Goal: Task Accomplishment & Management: Use online tool/utility

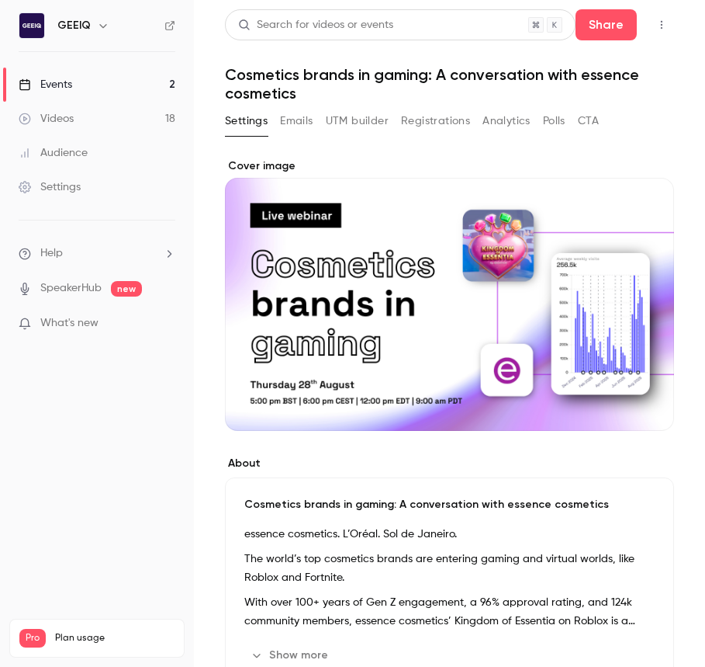
click at [463, 114] on button "Registrations" at bounding box center [435, 121] width 69 height 25
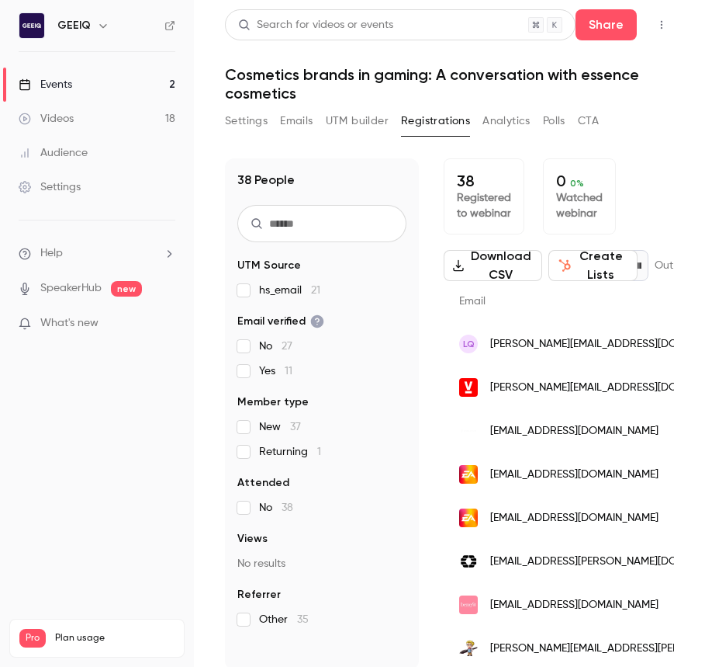
click at [90, 114] on link "Videos 18" at bounding box center [97, 119] width 194 height 34
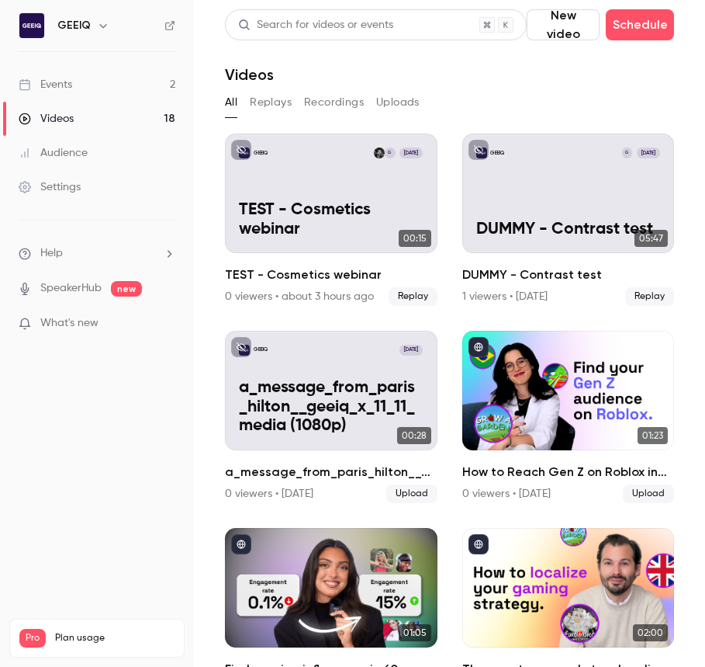
click at [91, 90] on link "Events 2" at bounding box center [97, 85] width 194 height 34
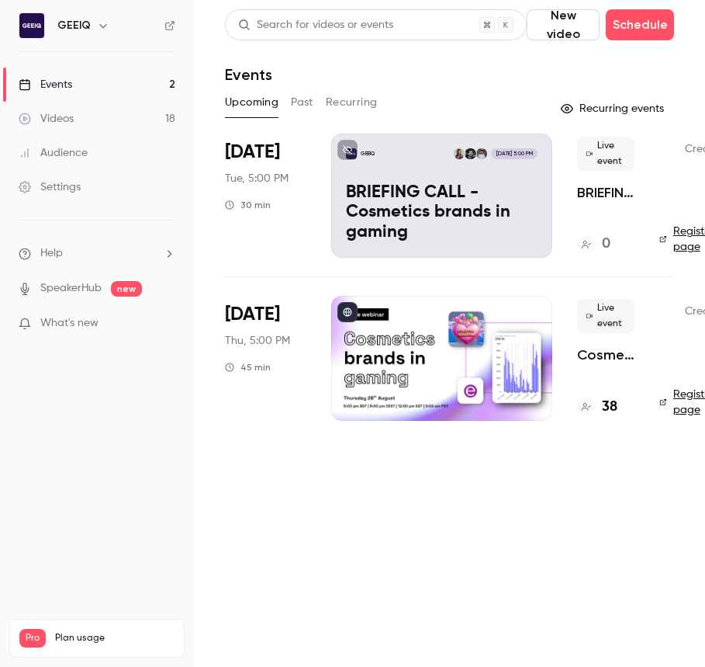
click at [593, 190] on p "BRIEFING CALL - Cosmetics brands in gaming" at bounding box center [605, 192] width 57 height 19
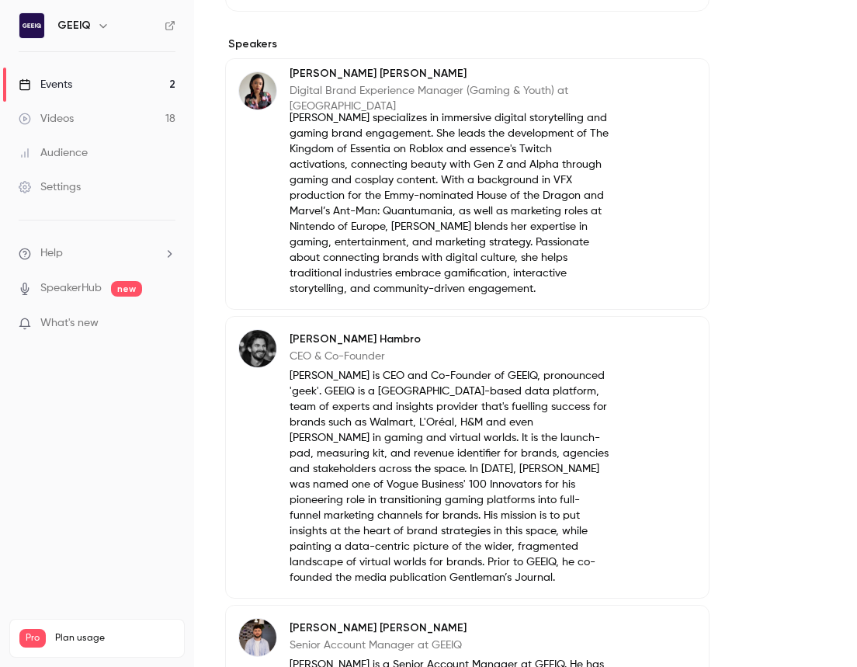
scroll to position [1039, 0]
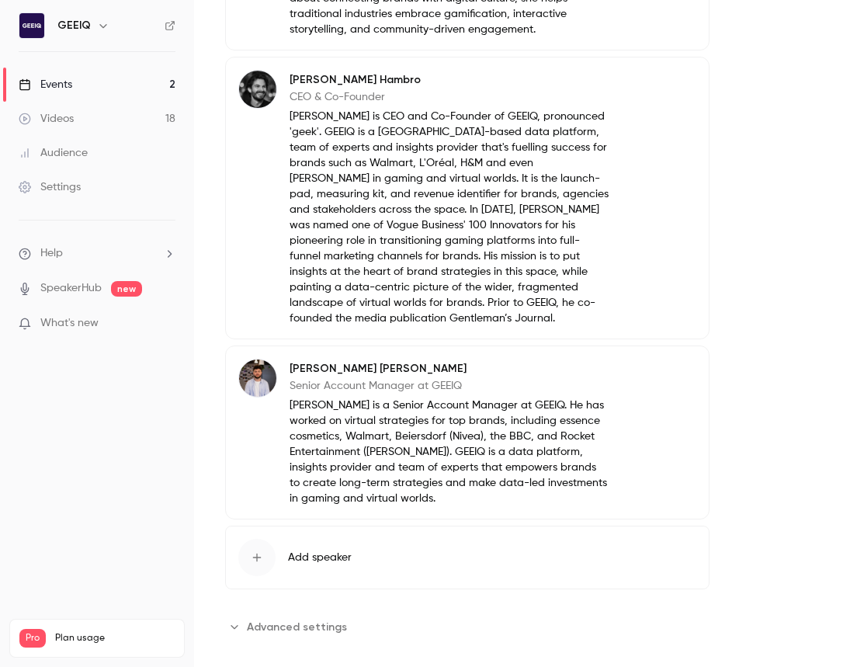
click at [245, 553] on div "button" at bounding box center [256, 557] width 37 height 37
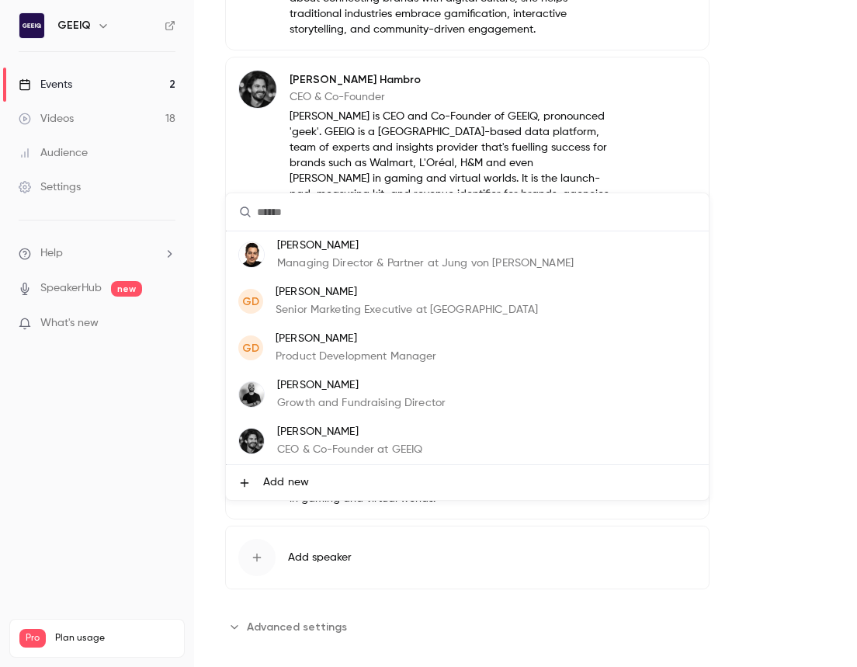
click at [349, 261] on p "Managing Director & Partner at Jung von [PERSON_NAME]" at bounding box center [425, 263] width 296 height 16
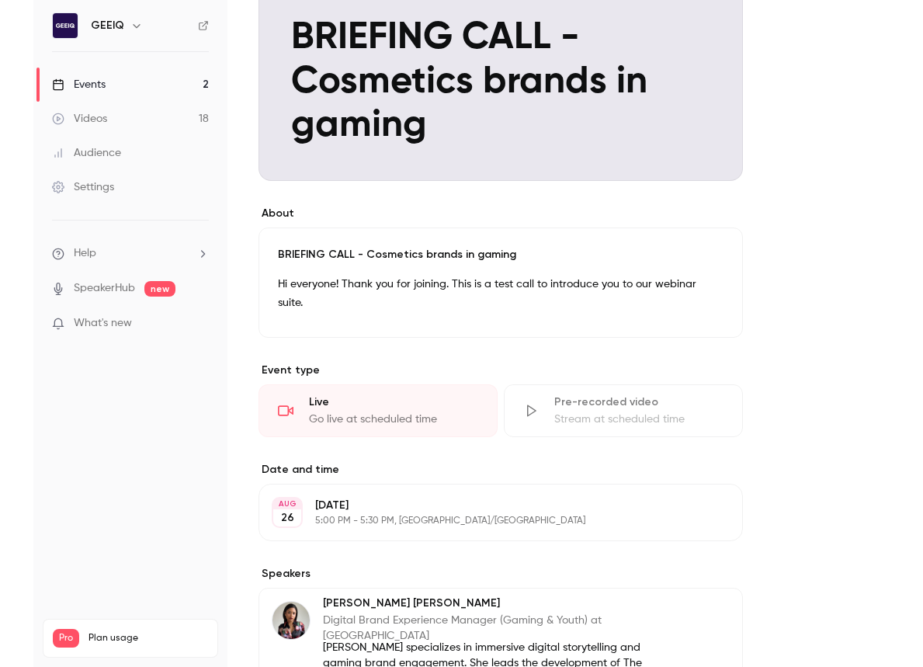
scroll to position [0, 0]
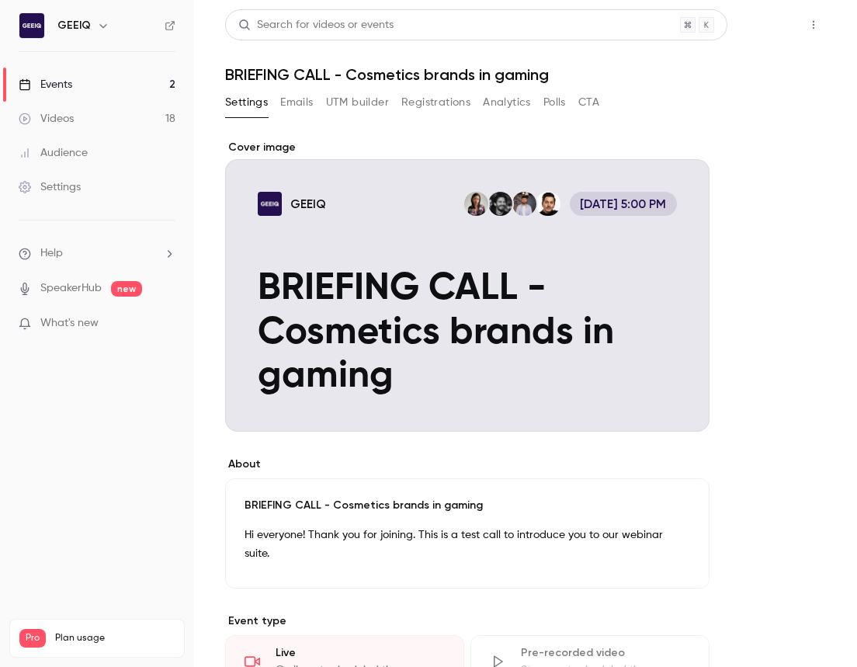
click at [705, 35] on button "Share" at bounding box center [757, 24] width 61 height 31
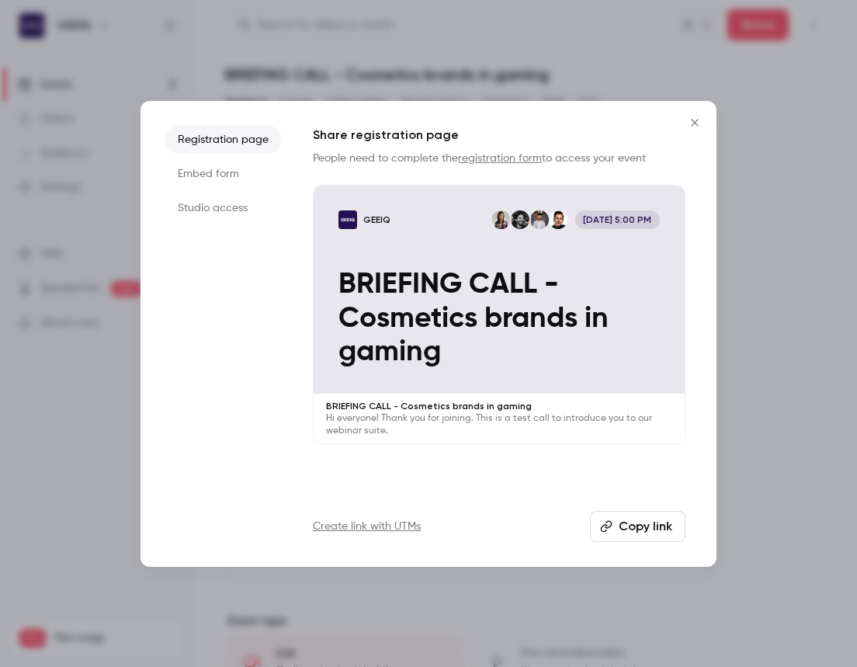
click at [696, 124] on icon "Close" at bounding box center [694, 122] width 7 height 7
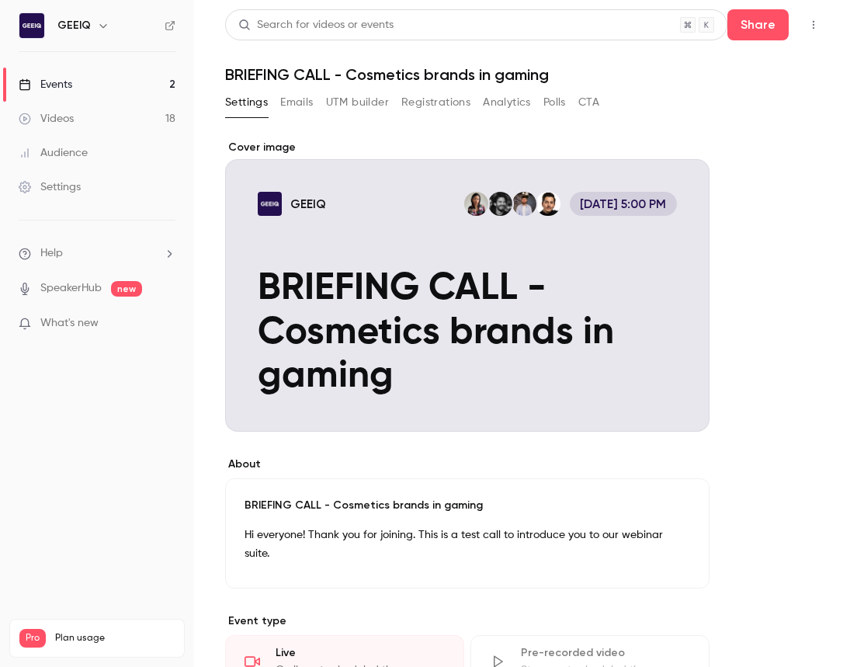
click at [705, 22] on icon "button" at bounding box center [813, 24] width 12 height 11
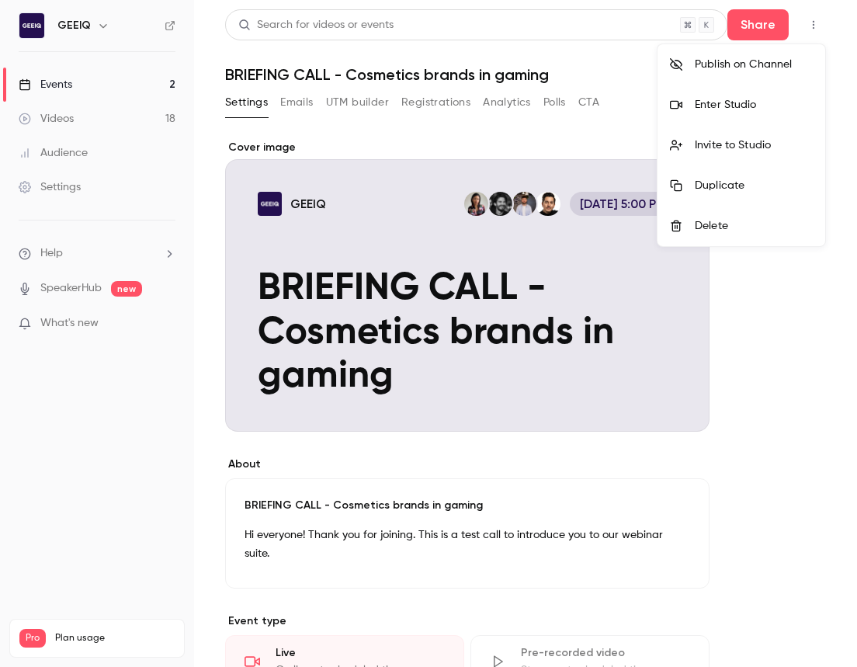
click at [705, 144] on div "Invite to Studio" at bounding box center [754, 145] width 118 height 16
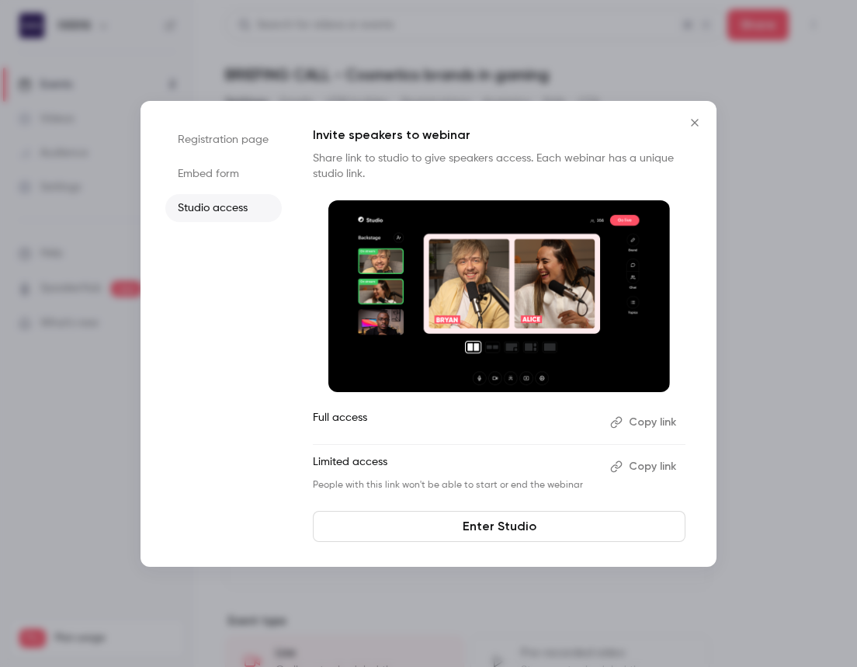
click at [705, 349] on div at bounding box center [428, 333] width 857 height 667
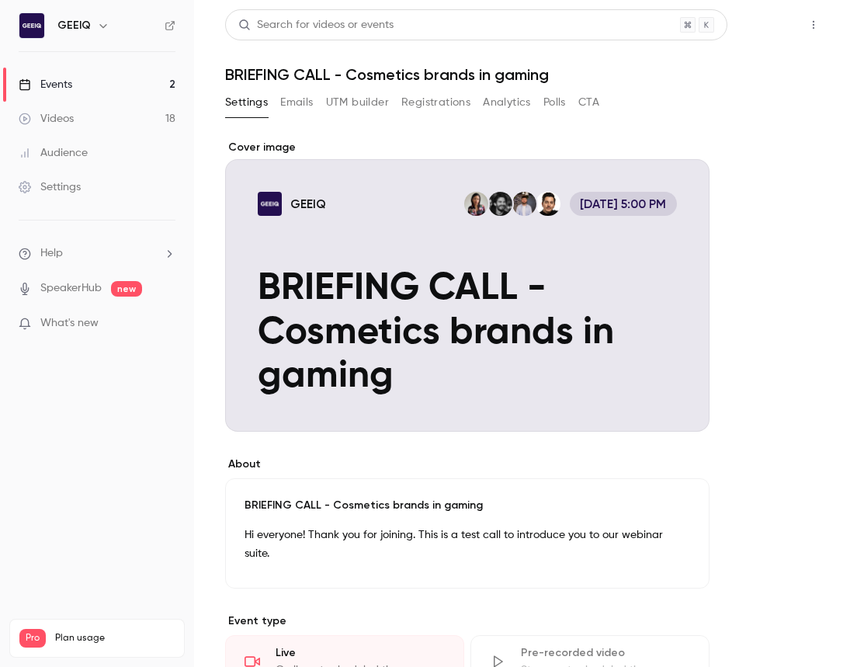
click at [705, 30] on button "Share" at bounding box center [757, 24] width 61 height 31
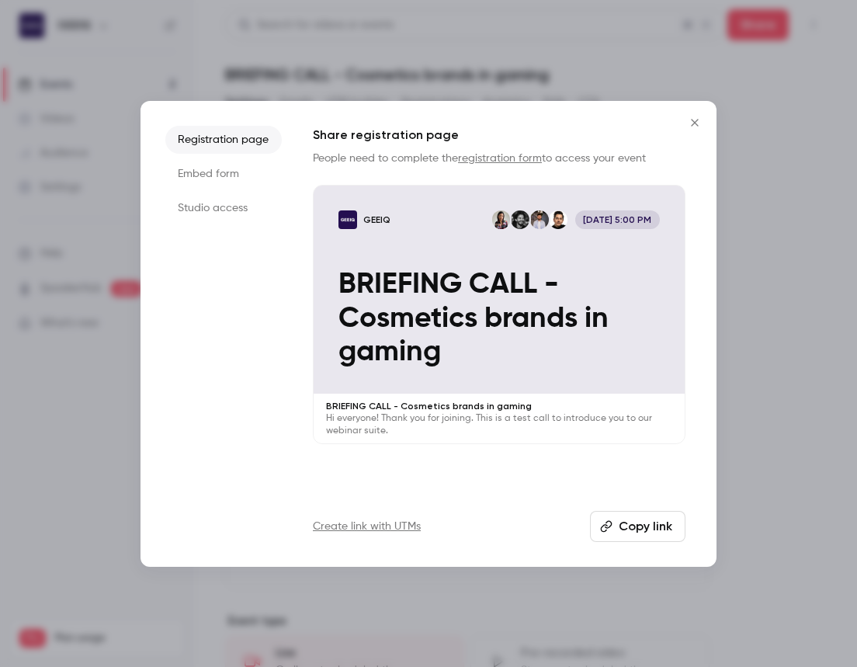
click at [692, 120] on icon "Close" at bounding box center [694, 122] width 7 height 7
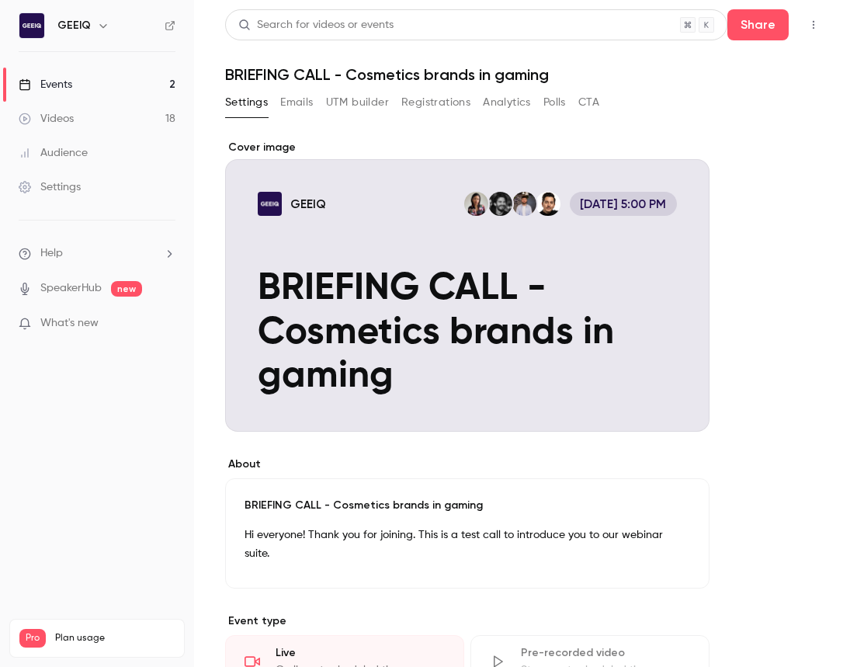
click at [705, 29] on main "Search for videos or events Share BRIEFING CALL - Cosmetics brands in gaming Se…" at bounding box center [525, 333] width 663 height 667
click at [705, 23] on button "button" at bounding box center [813, 24] width 25 height 25
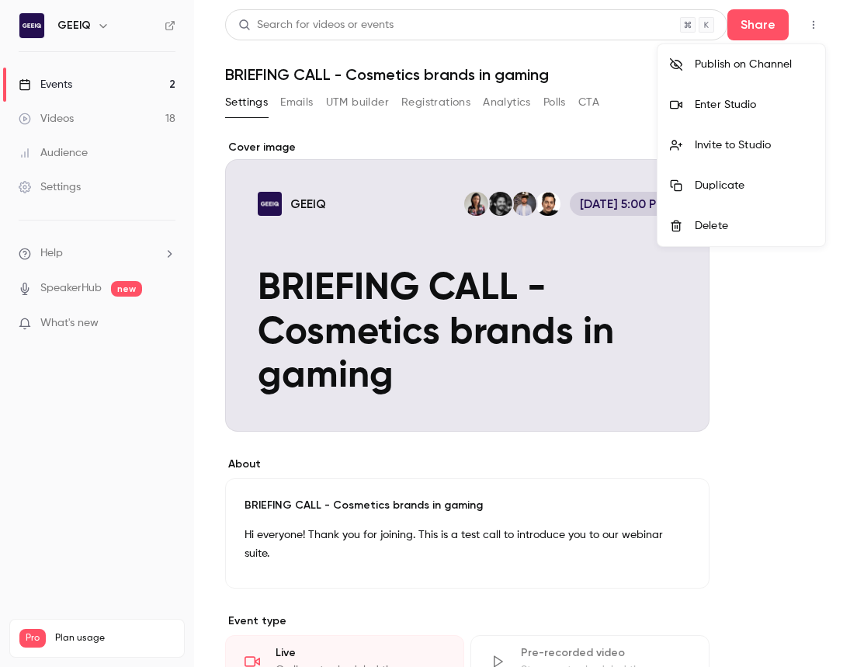
click at [698, 106] on div "Enter Studio" at bounding box center [754, 105] width 118 height 16
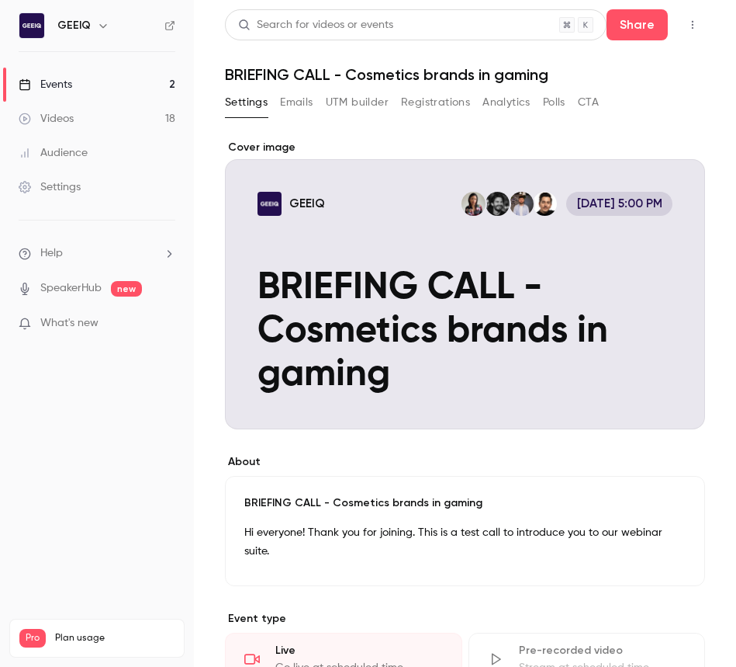
click at [698, 17] on button "button" at bounding box center [693, 24] width 25 height 25
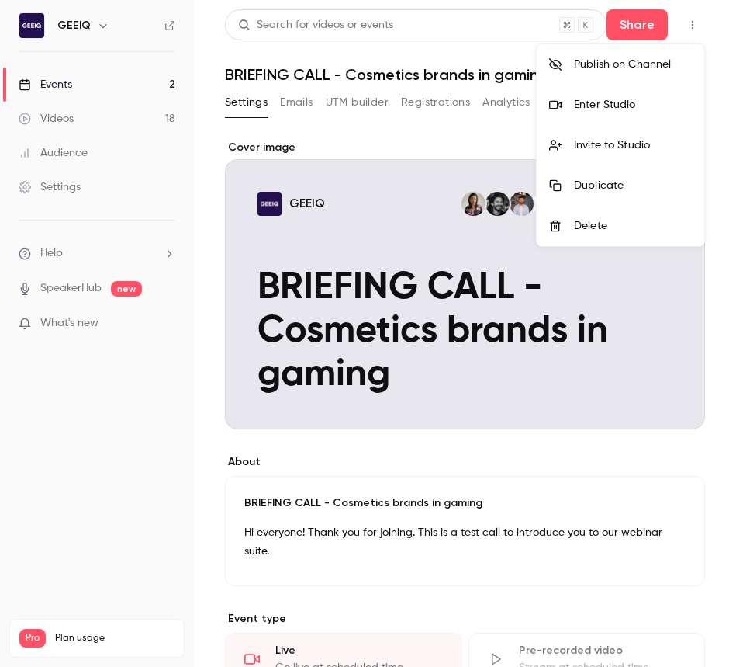
click at [630, 106] on div "Enter Studio" at bounding box center [633, 105] width 118 height 16
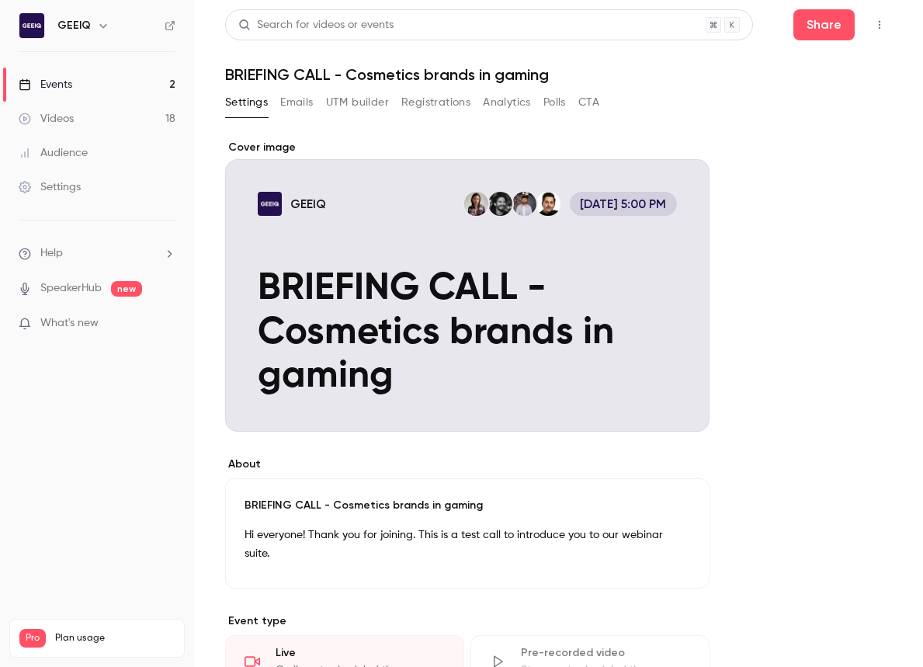
click at [705, 19] on button "button" at bounding box center [879, 24] width 25 height 25
click at [705, 109] on div "Enter Studio" at bounding box center [819, 105] width 118 height 16
click at [705, 25] on button "button" at bounding box center [879, 24] width 25 height 25
click at [705, 102] on div "Enter Studio" at bounding box center [819, 105] width 118 height 16
